Goal: Book appointment/travel/reservation

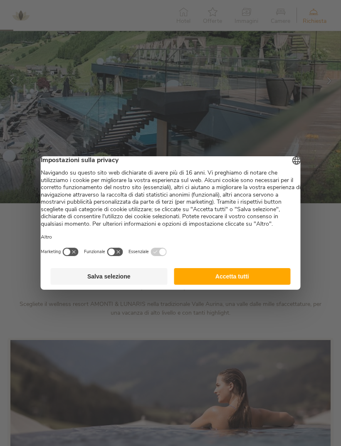
scroll to position [74, 0]
click at [202, 285] on button "Accetta tutti" at bounding box center [232, 276] width 117 height 17
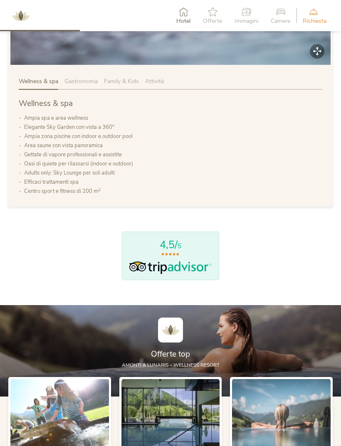
scroll to position [487, 0]
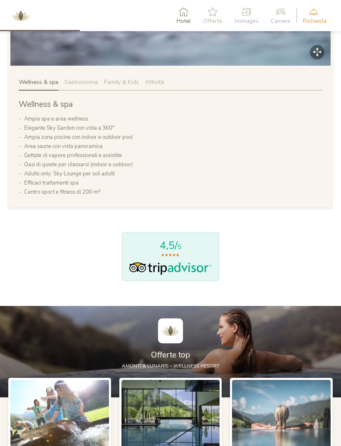
click at [82, 87] on div "Wellness & spa Gastronomia Family & Kids Attività Wellness & spa Ampia spa e ar…" at bounding box center [170, 137] width 325 height 139
click at [77, 86] on span "Gastronomia" at bounding box center [80, 82] width 33 height 8
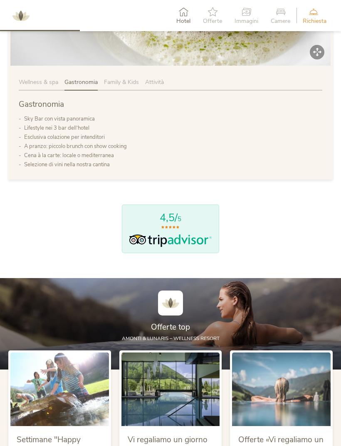
click at [130, 86] on span "Family & Kids" at bounding box center [121, 82] width 35 height 8
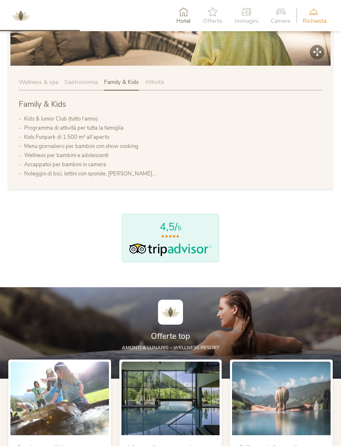
click at [163, 86] on span "Attività" at bounding box center [154, 82] width 19 height 8
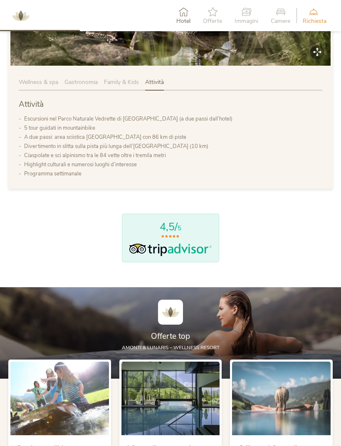
click at [23, 91] on div "Wellness & spa" at bounding box center [42, 84] width 46 height 12
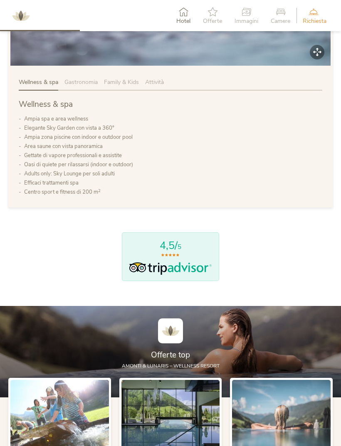
click at [217, 13] on icon at bounding box center [212, 11] width 19 height 9
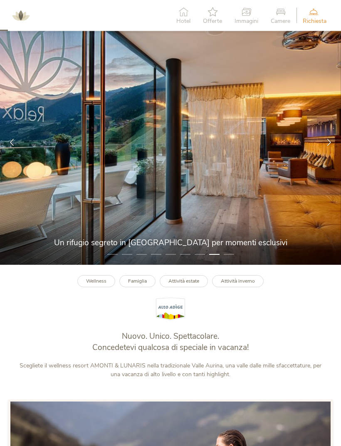
scroll to position [0, 0]
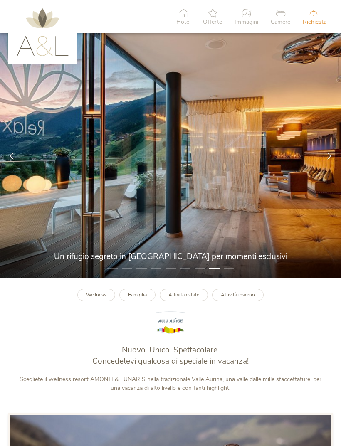
click at [315, 14] on icon at bounding box center [314, 12] width 22 height 9
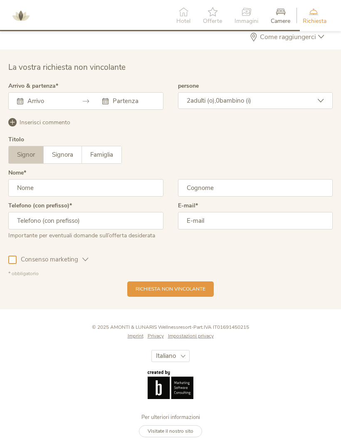
scroll to position [2134, 0]
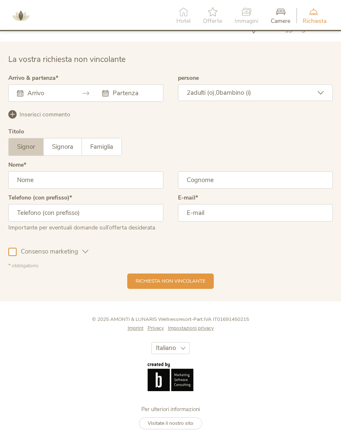
click at [63, 91] on input "text" at bounding box center [47, 93] width 44 height 8
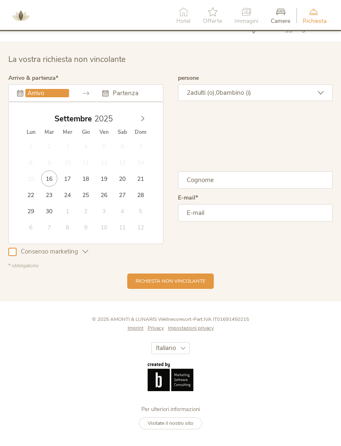
type input "17.09.2025"
click at [218, 149] on div "Signor Signora Famiglia Signor Signora Famiglia" at bounding box center [170, 147] width 325 height 18
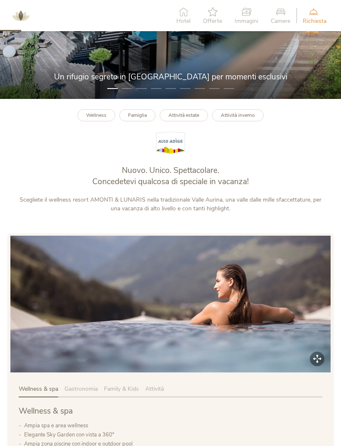
scroll to position [0, 0]
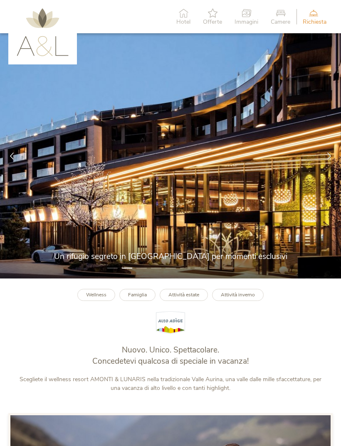
click at [29, 26] on img at bounding box center [43, 32] width 52 height 48
